Goal: Task Accomplishment & Management: Manage account settings

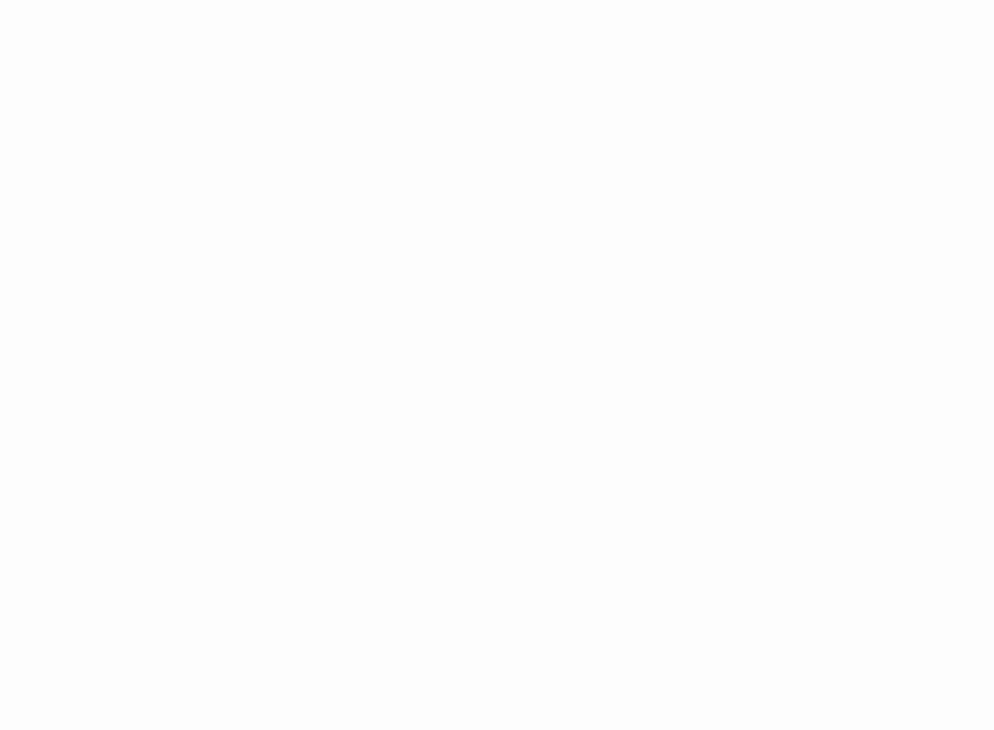
click at [352, 186] on body "Application Update Required We've recently updated our application and it looks…" at bounding box center [497, 365] width 994 height 730
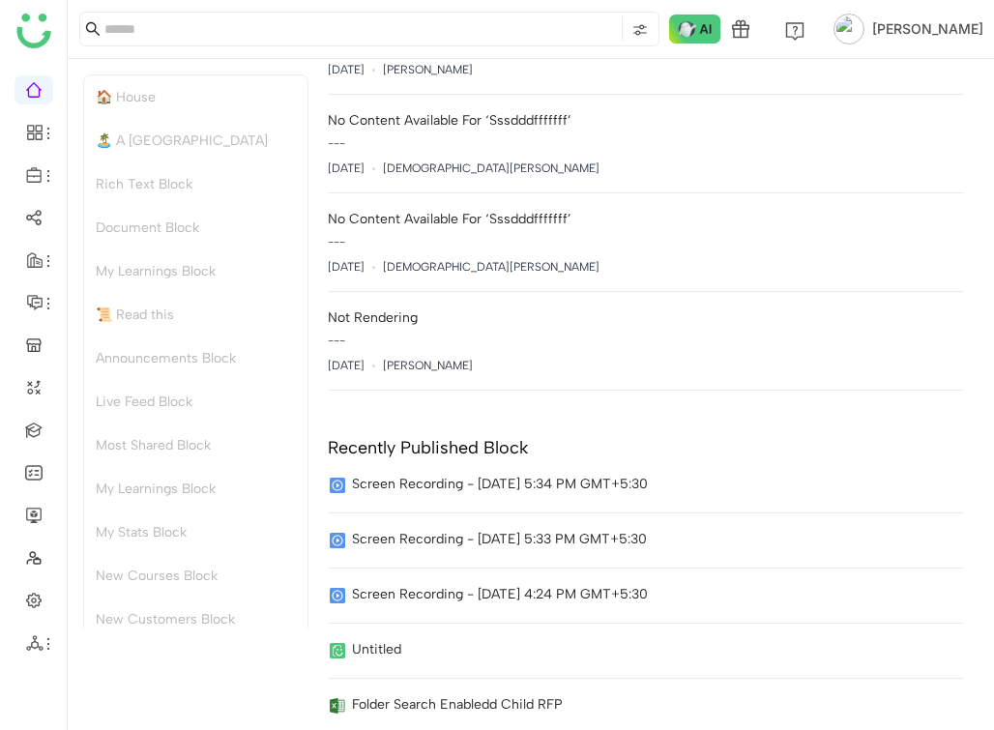
scroll to position [4530, 0]
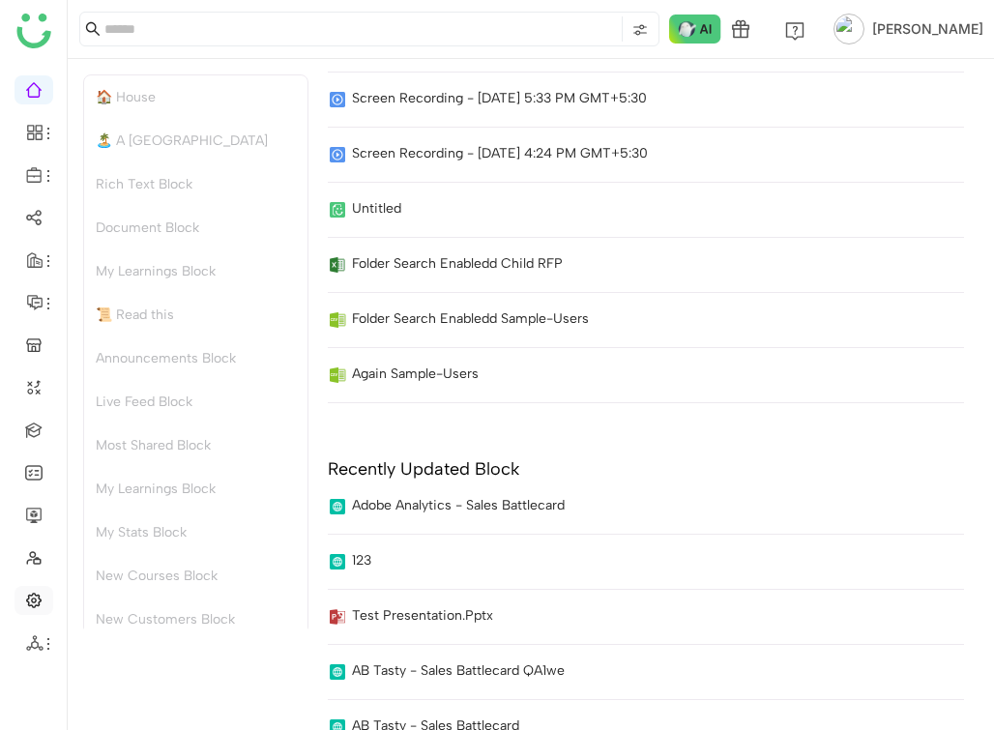
click at [40, 596] on link at bounding box center [33, 599] width 17 height 16
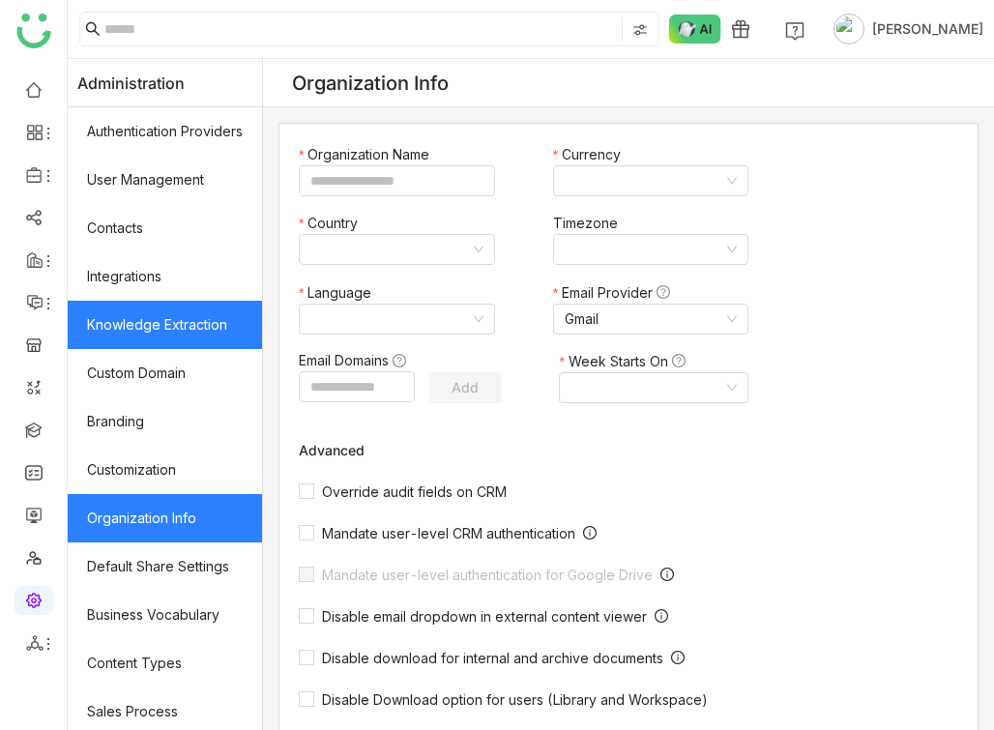
type input "*******"
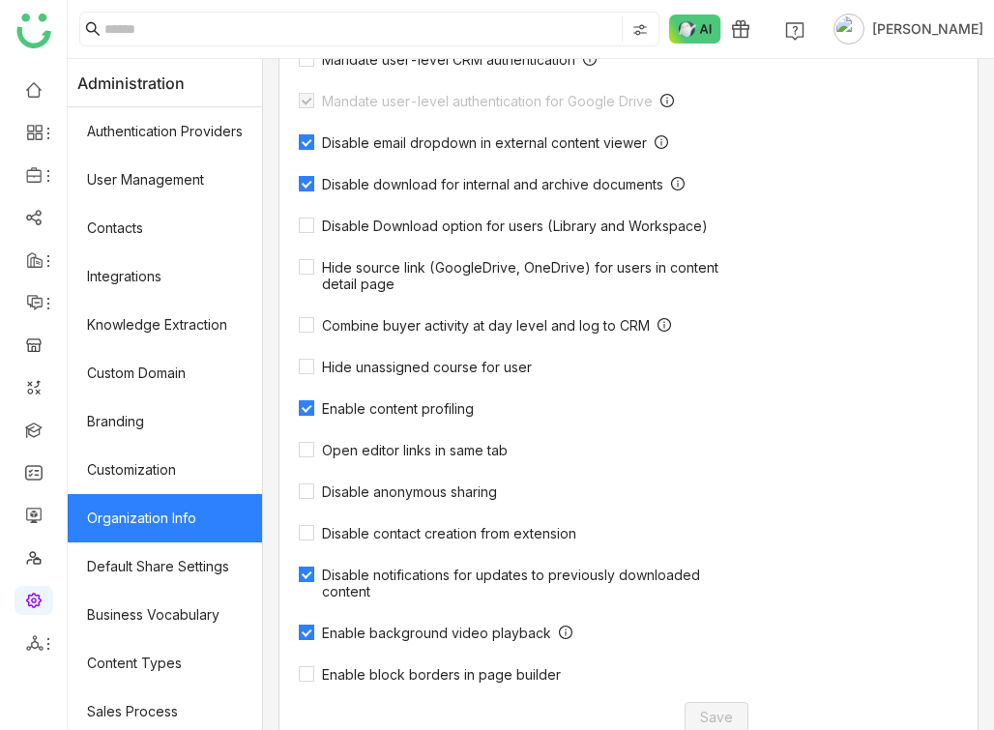
scroll to position [698, 0]
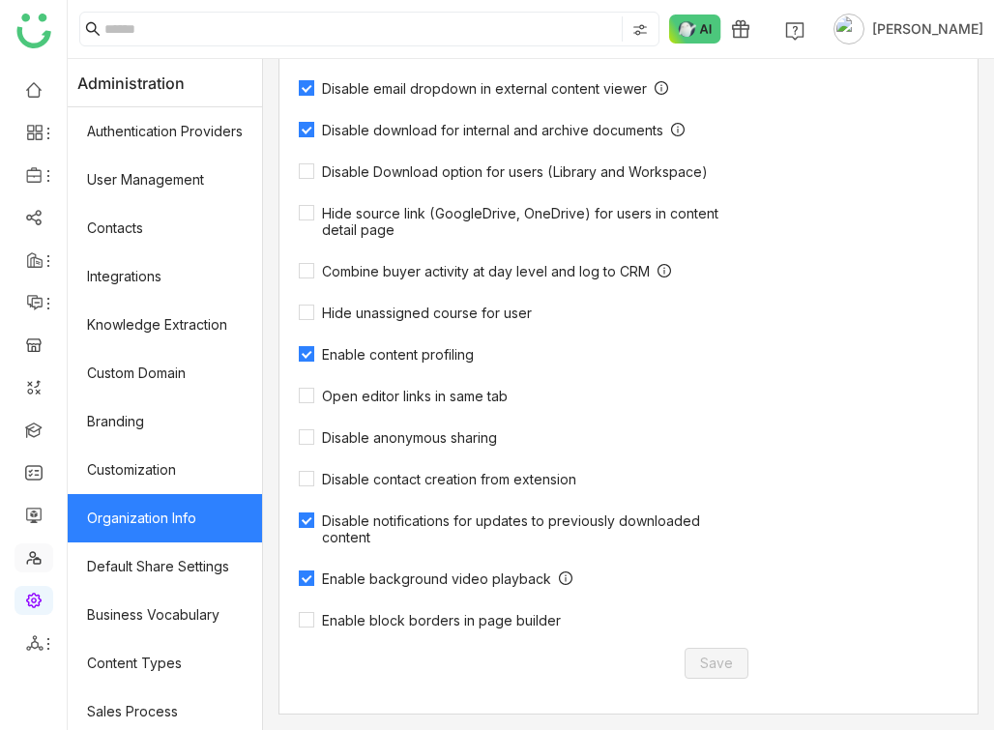
click at [35, 565] on link at bounding box center [33, 557] width 17 height 16
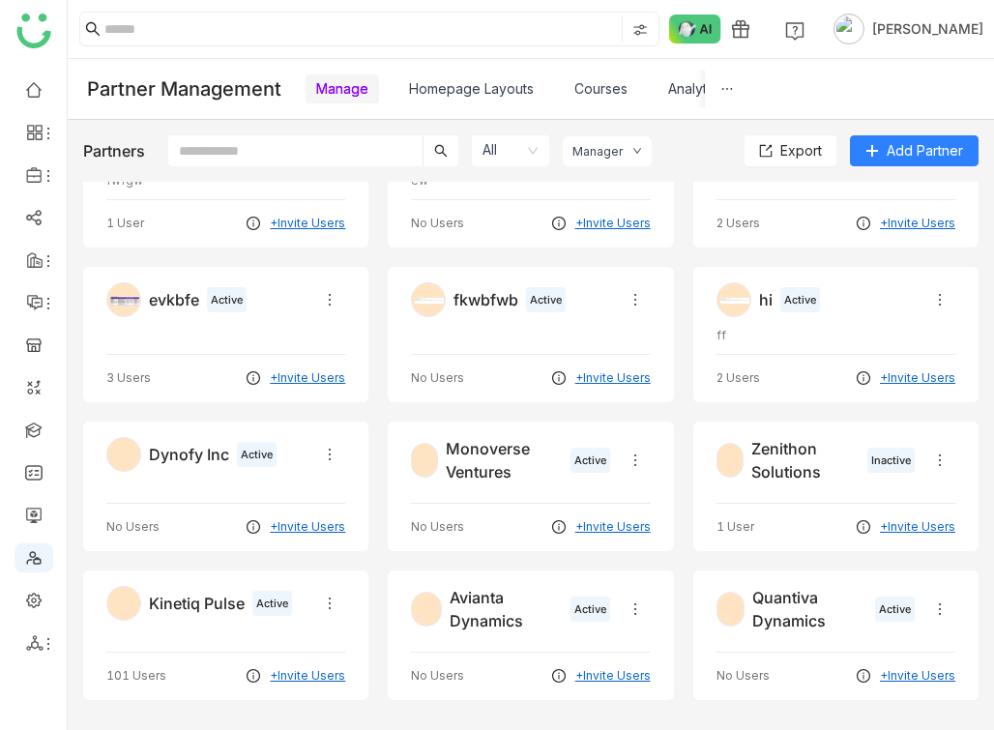
scroll to position [163, 0]
